Goal: Task Accomplishment & Management: Complete application form

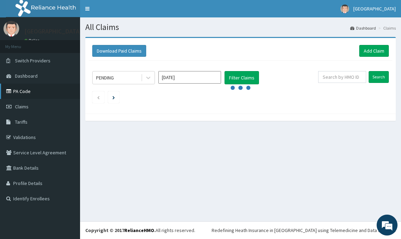
click at [19, 89] on link "PA Code" at bounding box center [40, 91] width 80 height 15
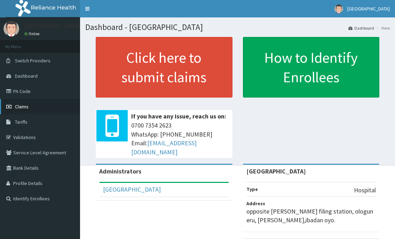
click at [22, 106] on span "Claims" at bounding box center [22, 106] width 14 height 6
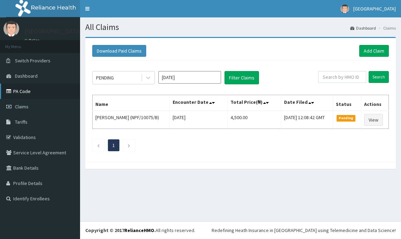
click at [29, 87] on link "PA Code" at bounding box center [40, 91] width 80 height 15
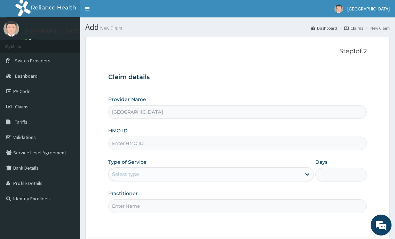
click at [113, 145] on input "HMO ID" at bounding box center [237, 143] width 258 height 14
type input "PA/8D59C4"
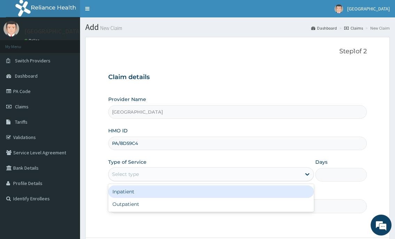
click at [130, 175] on div "Select type" at bounding box center [125, 174] width 27 height 7
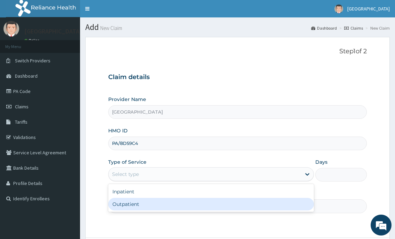
click at [132, 203] on div "Outpatient" at bounding box center [210, 204] width 205 height 13
type input "1"
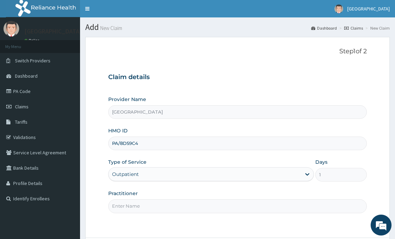
click at [132, 203] on input "Practitioner" at bounding box center [237, 206] width 258 height 14
type input "[PERSON_NAME]"
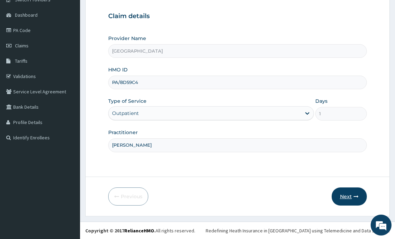
scroll to position [61, 0]
click at [347, 196] on button "Next" at bounding box center [349, 196] width 35 height 18
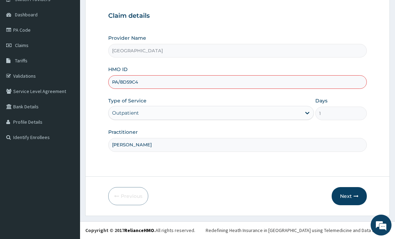
drag, startPoint x: 139, startPoint y: 85, endPoint x: 87, endPoint y: 80, distance: 52.1
click at [87, 80] on form "Step 1 of 2 Claim details Provider Name Gods Knot Hospital HMO ID PA/8D59C4 Typ…" at bounding box center [237, 96] width 305 height 240
paste input "NBC/10881/B"
type input "NBC/10881/B"
click at [343, 201] on button "Next" at bounding box center [349, 196] width 35 height 18
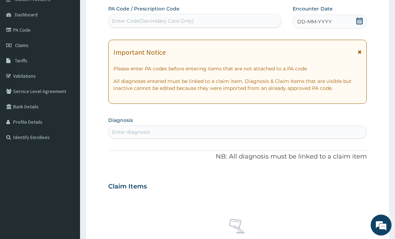
click at [141, 23] on div "Enter Code(Secondary Care Only)" at bounding box center [153, 20] width 82 height 7
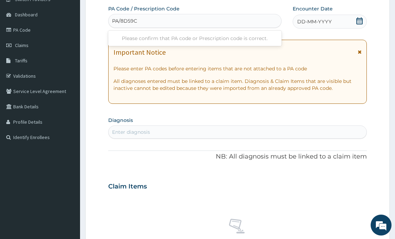
type input "PA/8D59C4"
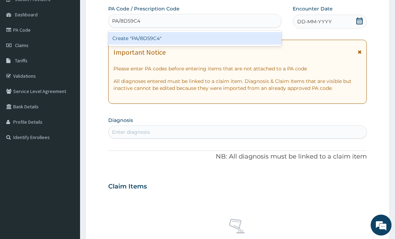
click at [147, 39] on div "Create "PA/8D59C4"" at bounding box center [194, 38] width 173 height 13
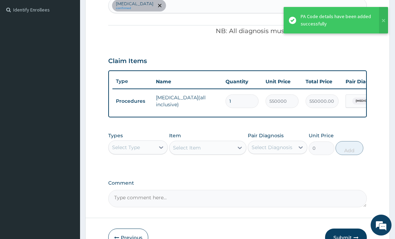
scroll to position [201, 0]
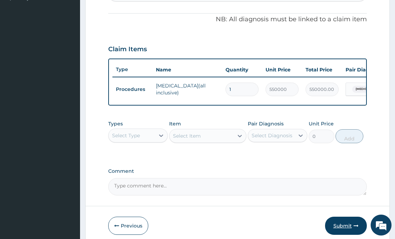
click at [342, 232] on button "Submit" at bounding box center [346, 226] width 42 height 18
